Goal: Check status

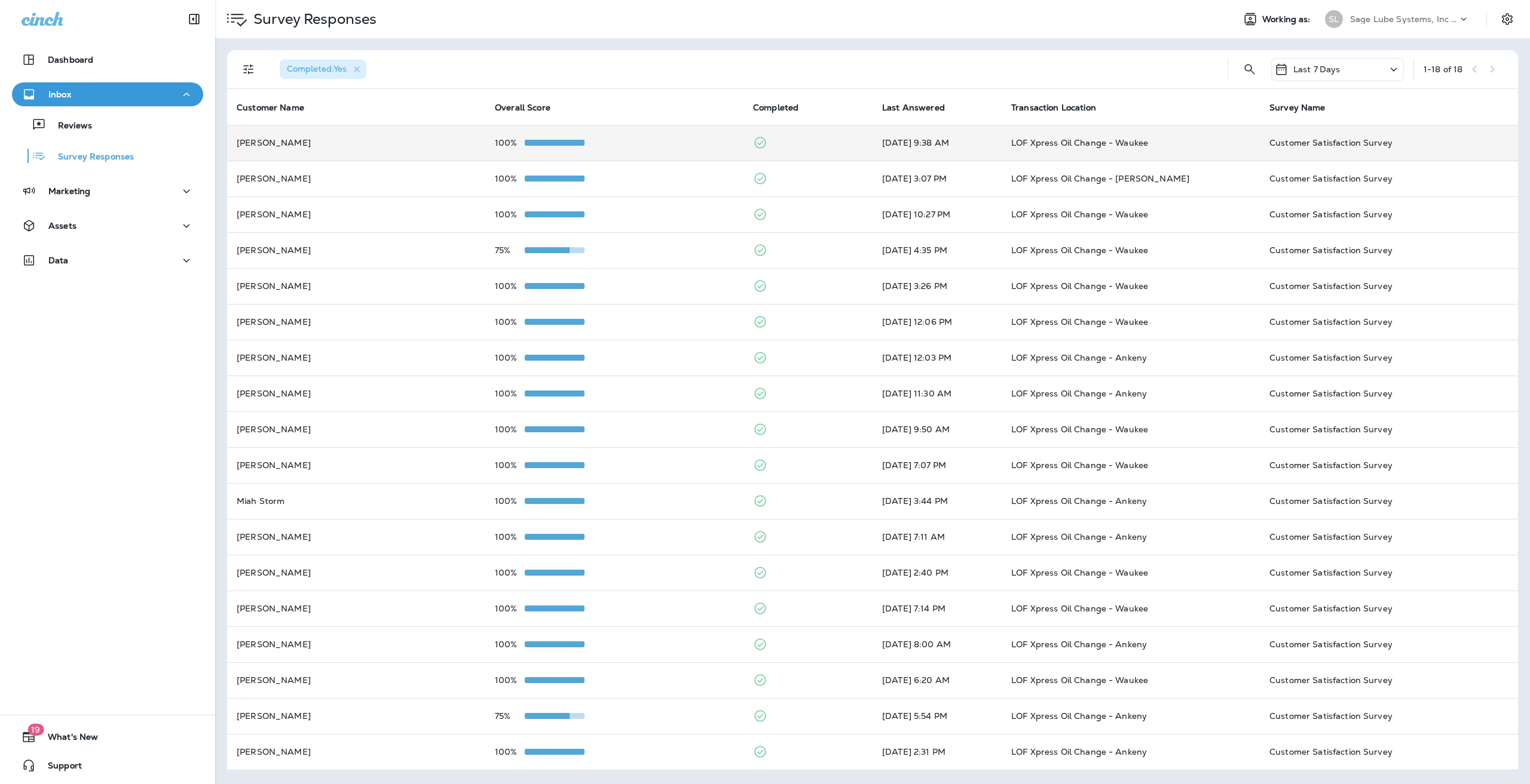
click at [556, 146] on div at bounding box center [554, 142] width 59 height 10
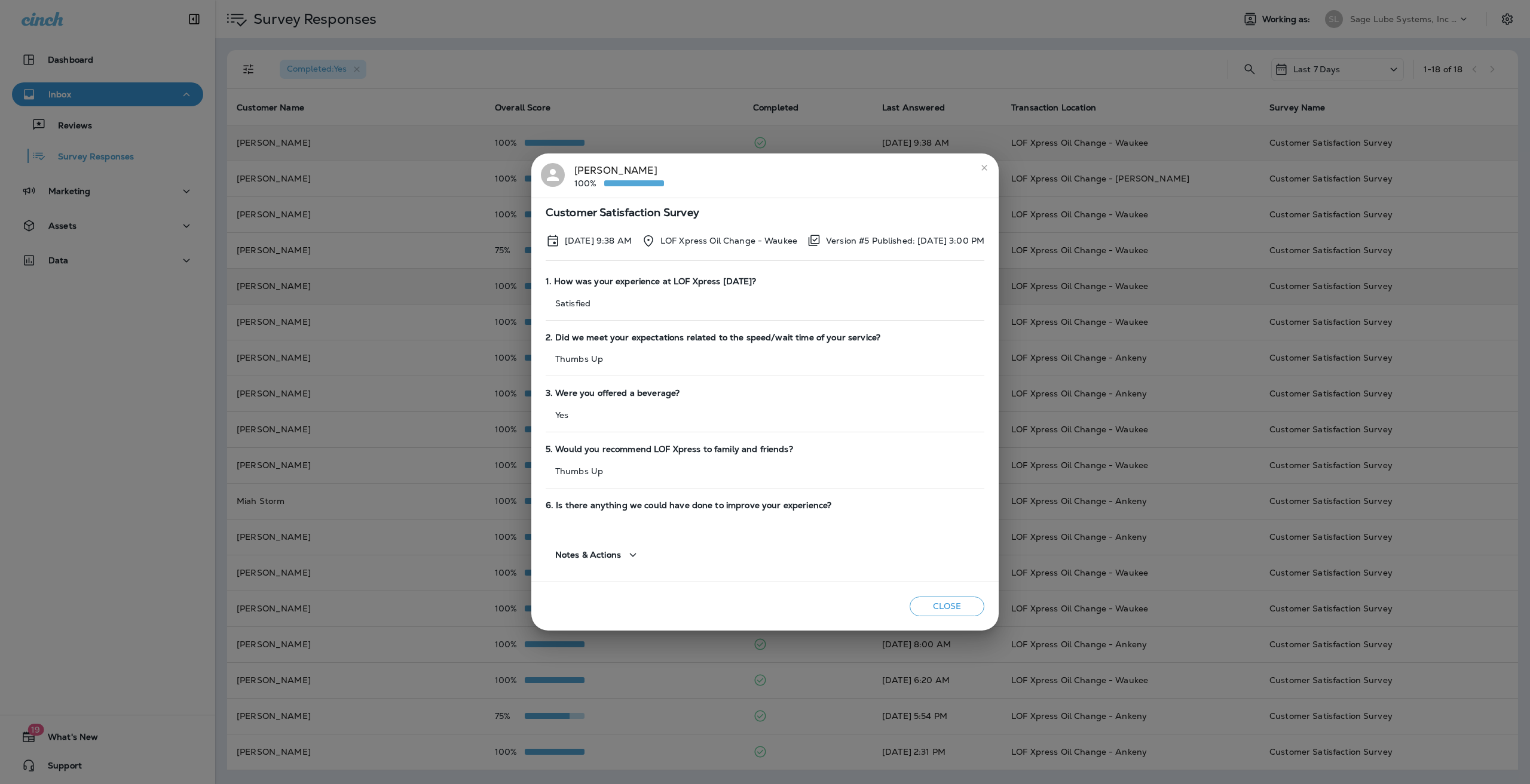
drag, startPoint x: 526, startPoint y: 336, endPoint x: 495, endPoint y: 295, distance: 51.4
click at [511, 325] on div "[PERSON_NAME] 100% Customer Satisfaction Survey [DATE] 9:38 AM LOF Xpress Oil C…" at bounding box center [765, 392] width 1530 height 784
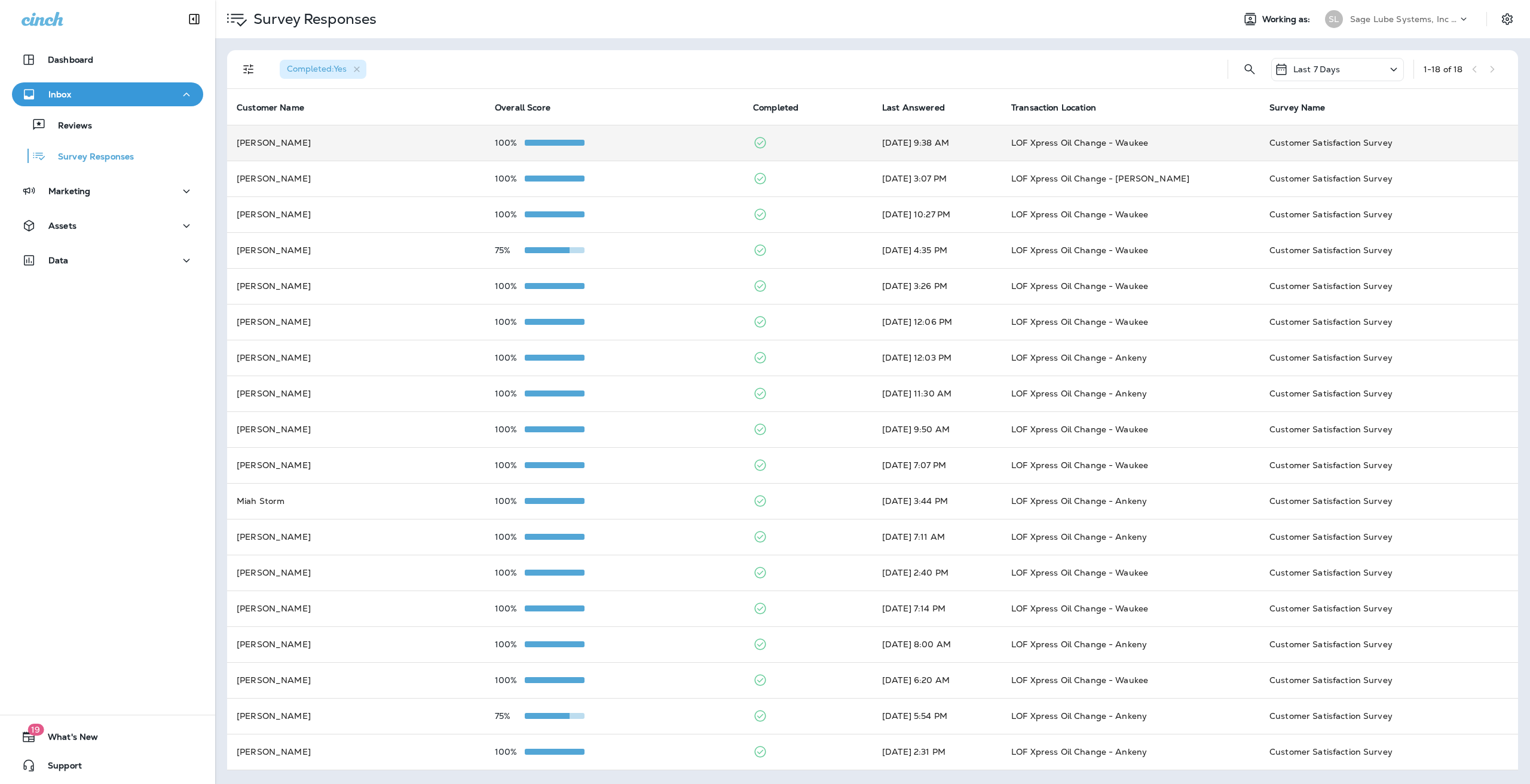
click at [435, 127] on td "[PERSON_NAME]" at bounding box center [356, 142] width 258 height 36
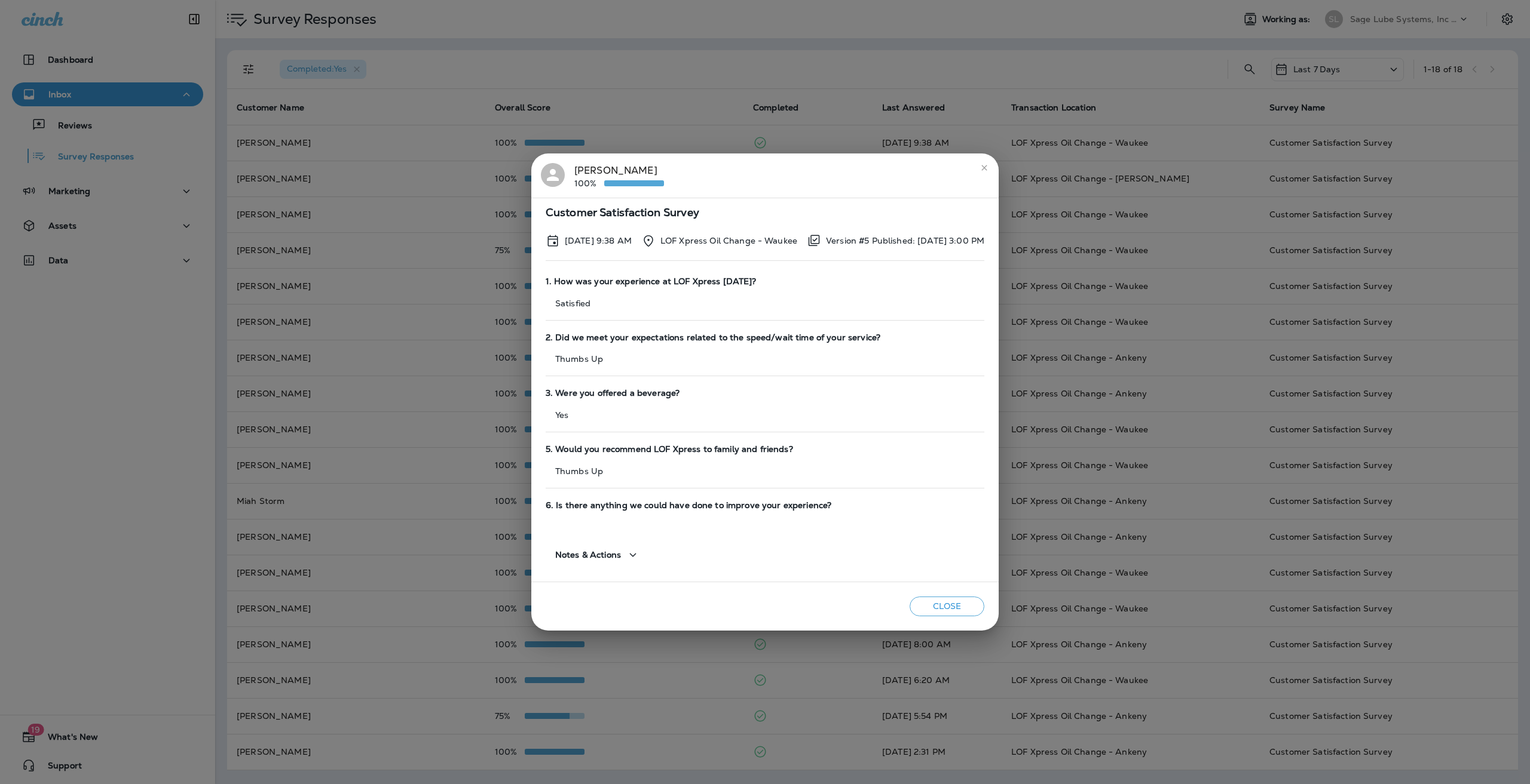
drag, startPoint x: 516, startPoint y: 159, endPoint x: 533, endPoint y: 181, distance: 27.8
click at [533, 181] on div "[PERSON_NAME] 100% Customer Satisfaction Survey [DATE] 9:38 AM LOF Xpress Oil C…" at bounding box center [765, 392] width 1530 height 784
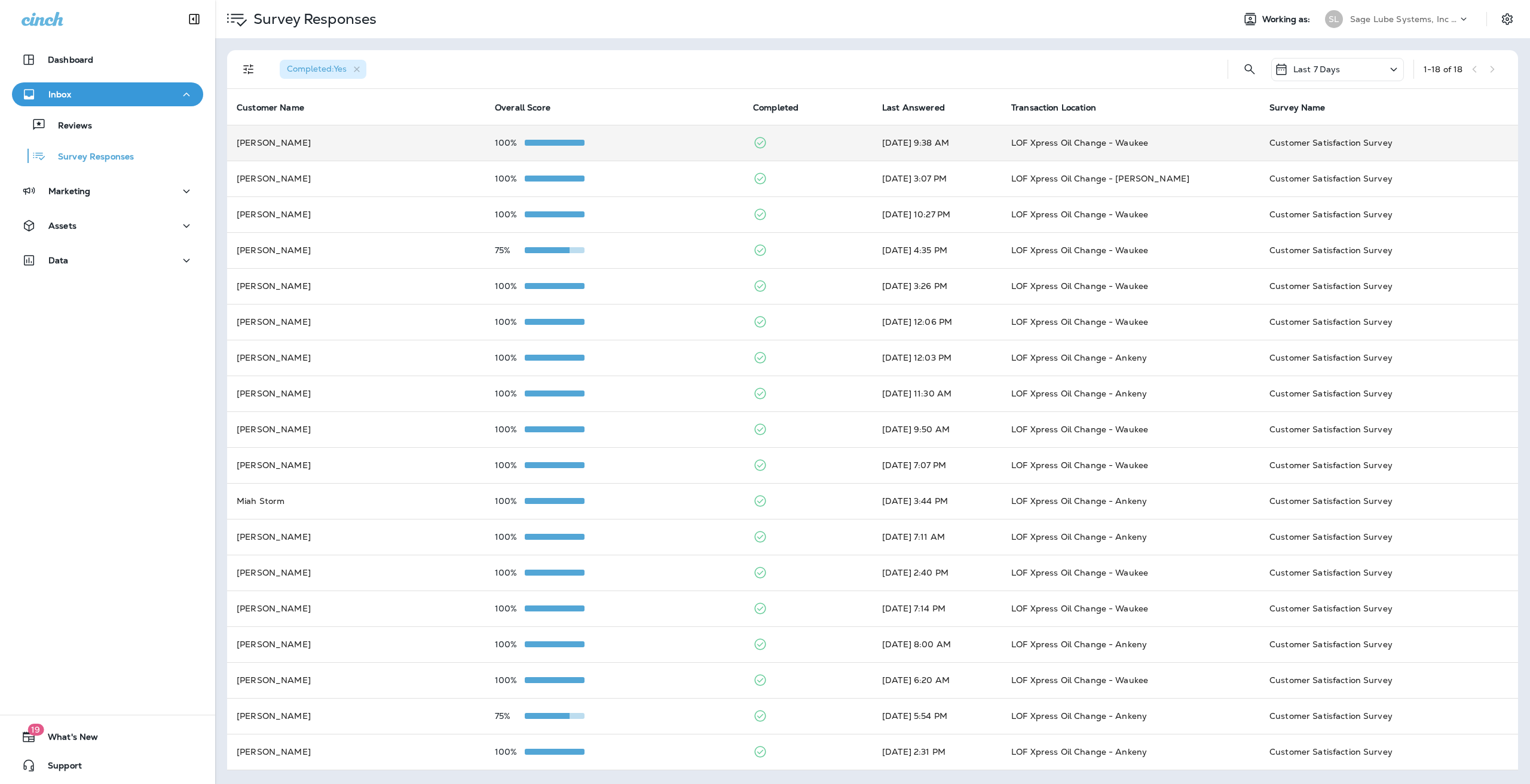
click at [375, 140] on td "[PERSON_NAME]" at bounding box center [356, 142] width 258 height 36
